Goal: Browse casually

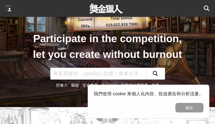
click at [108, 62] on div "Participate in the competition, let you create without burnout 想像力 藝術 生命世界 作品組別…" at bounding box center [108, 53] width 152 height 107
click at [179, 102] on div "我們使用 cookie 來個人化內容、投放廣告和分析流量。 確定" at bounding box center [149, 102] width 122 height 34
click at [179, 94] on span "我們使用 cookie 來個人化內容、投放廣告和分析流量。" at bounding box center [149, 93] width 110 height 5
click at [108, 62] on div "Participate in the competition, let you create without burnout 想像力 藝術 生命世界 作品組別…" at bounding box center [108, 53] width 152 height 107
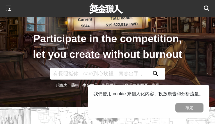
click at [108, 62] on div "Participate in the competition, let you create without burnout 想像力 藝術 生命世界 作品組別…" at bounding box center [108, 53] width 152 height 107
click at [179, 102] on div "我們使用 cookie 來個人化內容、投放廣告和分析流量。 確定" at bounding box center [149, 102] width 122 height 34
click at [179, 94] on span "我們使用 cookie 來個人化內容、投放廣告和分析流量。" at bounding box center [149, 93] width 110 height 5
